Goal: Task Accomplishment & Management: Manage account settings

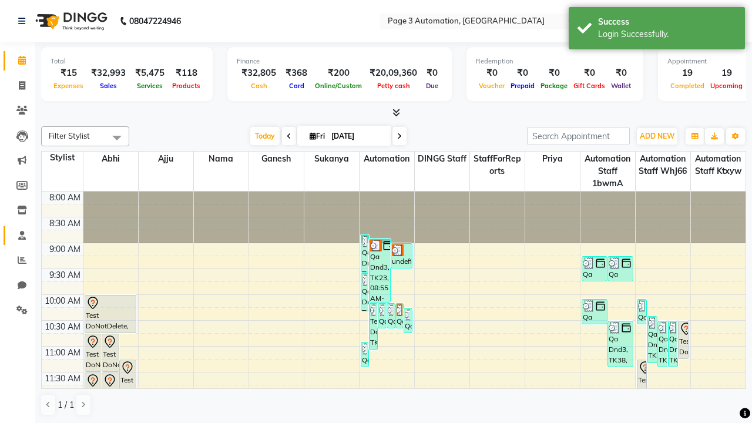
click at [18, 235] on span at bounding box center [22, 236] width 21 height 14
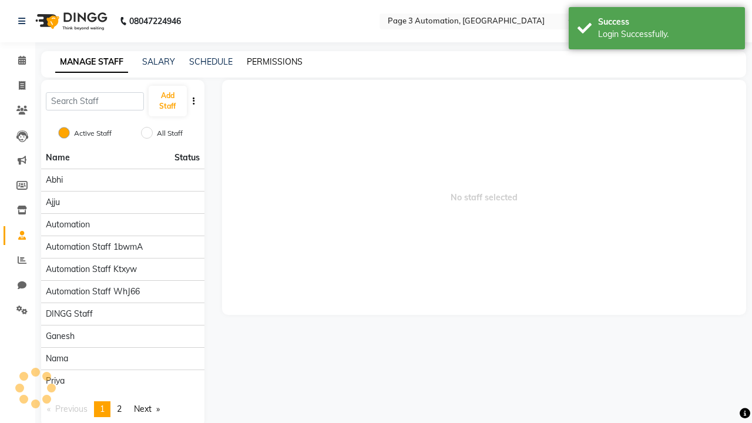
click at [274, 62] on link "PERMISSIONS" at bounding box center [275, 61] width 56 height 11
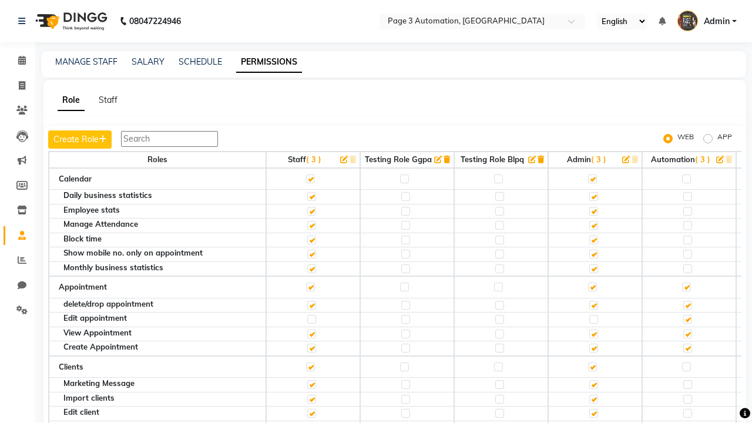
click at [686, 179] on label at bounding box center [686, 178] width 9 height 9
click at [686, 179] on input "checkbox" at bounding box center [686, 179] width 8 height 8
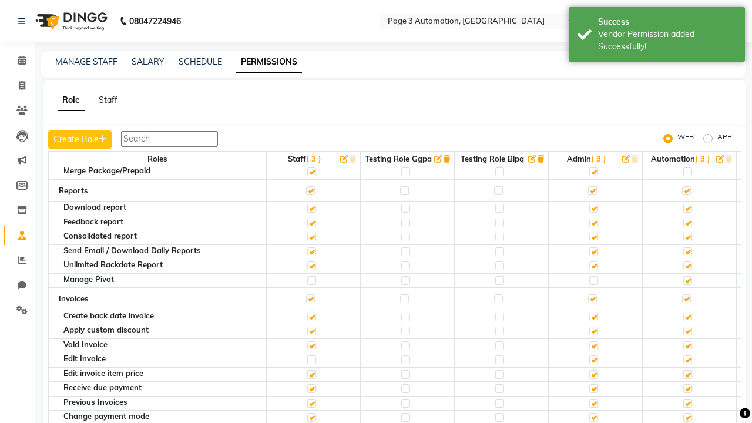
click at [686, 101] on label at bounding box center [686, 96] width 9 height 9
click at [686, 100] on input "checkbox" at bounding box center [686, 97] width 8 height 8
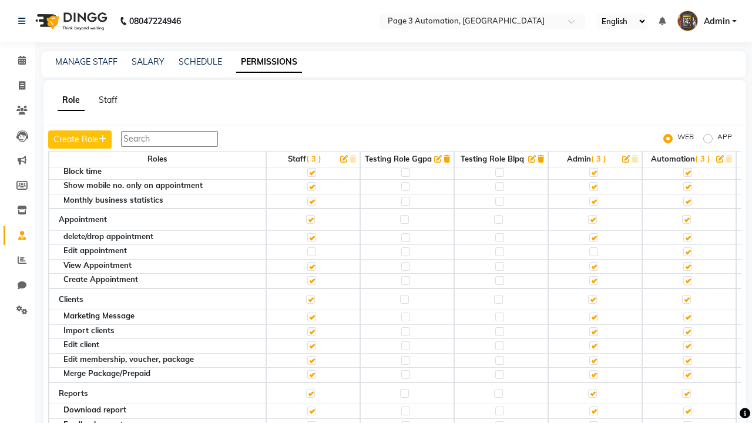
scroll to position [12, 0]
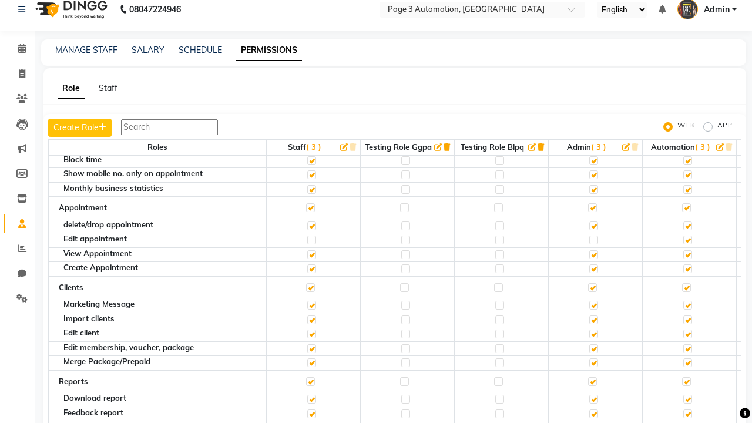
click at [707, 9] on span "Admin" at bounding box center [717, 10] width 26 height 12
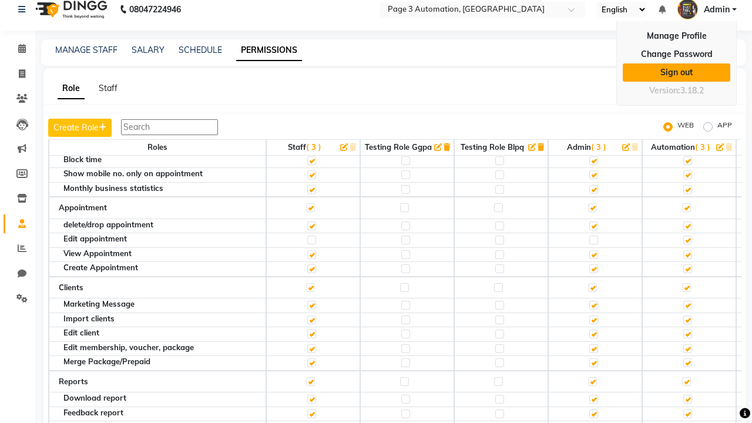
click at [676, 72] on link "Sign out" at bounding box center [676, 72] width 107 height 18
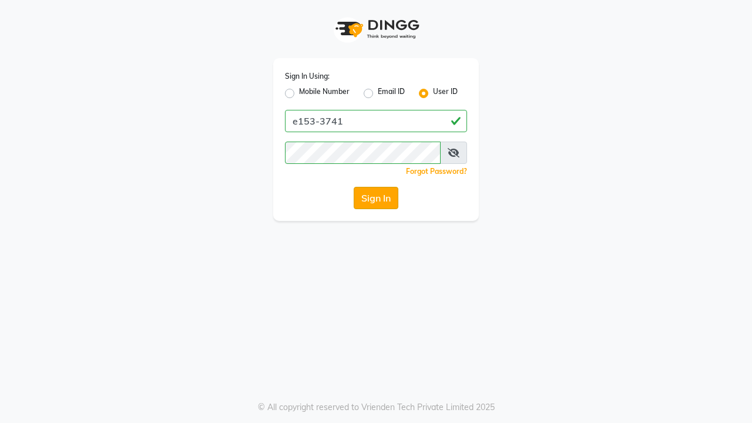
click at [376, 198] on button "Sign In" at bounding box center [376, 198] width 45 height 22
